Goal: Task Accomplishment & Management: Use online tool/utility

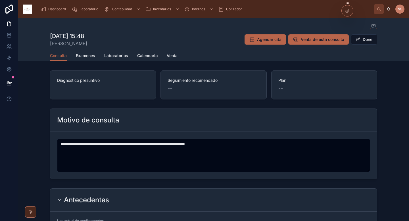
click at [362, 41] on button "Done" at bounding box center [364, 39] width 26 height 10
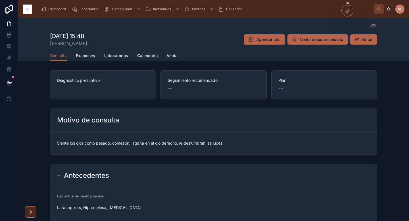
click at [363, 40] on button "Editar" at bounding box center [364, 39] width 27 height 10
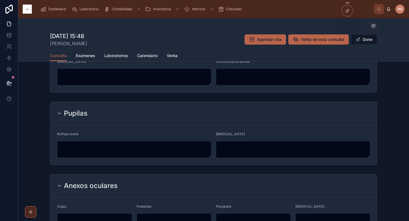
scroll to position [273, 0]
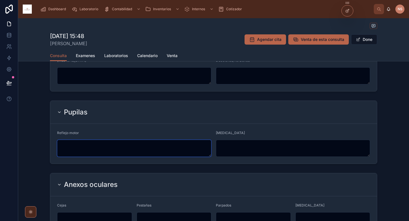
click at [194, 150] on textarea at bounding box center [134, 148] width 154 height 17
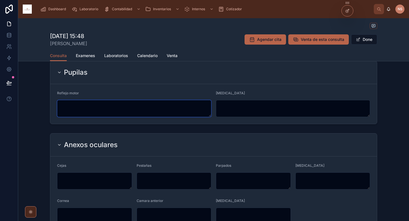
scroll to position [315, 0]
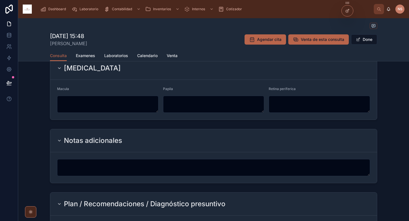
click at [361, 39] on button "Done" at bounding box center [364, 39] width 26 height 10
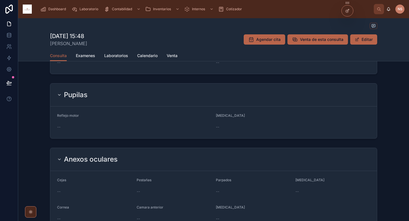
scroll to position [126, 0]
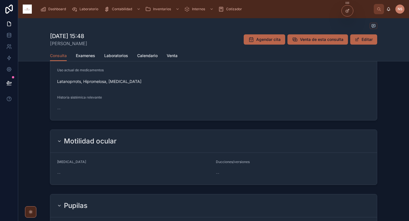
click at [56, 8] on span "Dashboard" at bounding box center [57, 9] width 18 height 5
